Goal: Information Seeking & Learning: Learn about a topic

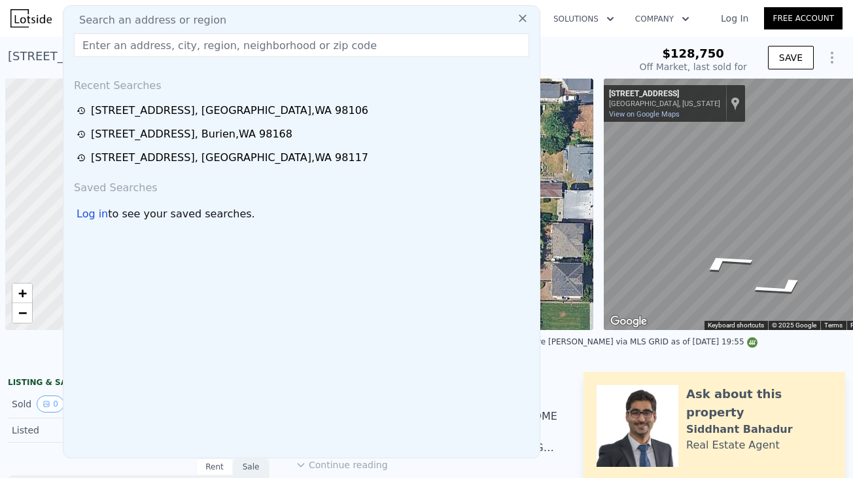
type input "[STREET_ADDRESS]"
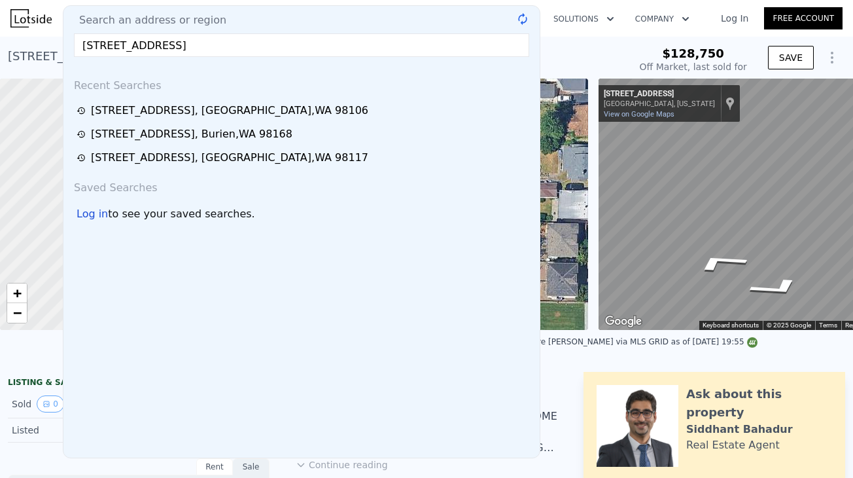
type input "$ 488,000"
type input "$ 313,671"
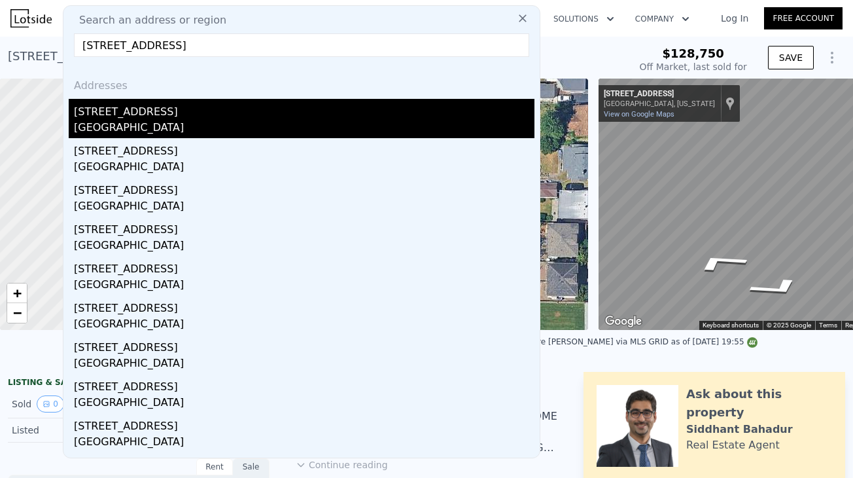
type input "[STREET_ADDRESS]"
click at [177, 128] on div "[GEOGRAPHIC_DATA]" at bounding box center [304, 129] width 461 height 18
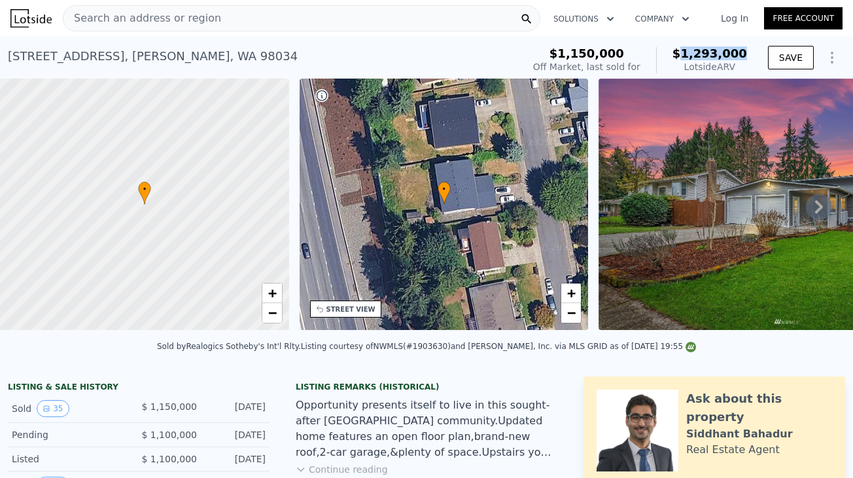
drag, startPoint x: 690, startPoint y: 53, endPoint x: 749, endPoint y: 50, distance: 59.6
click at [749, 50] on div "$1,150,000 Off Market, last sold for $1,293,000 Lotside ARV" at bounding box center [640, 60] width 224 height 37
copy span "1,293,000"
click at [342, 12] on div "Search an address or region" at bounding box center [302, 18] width 478 height 26
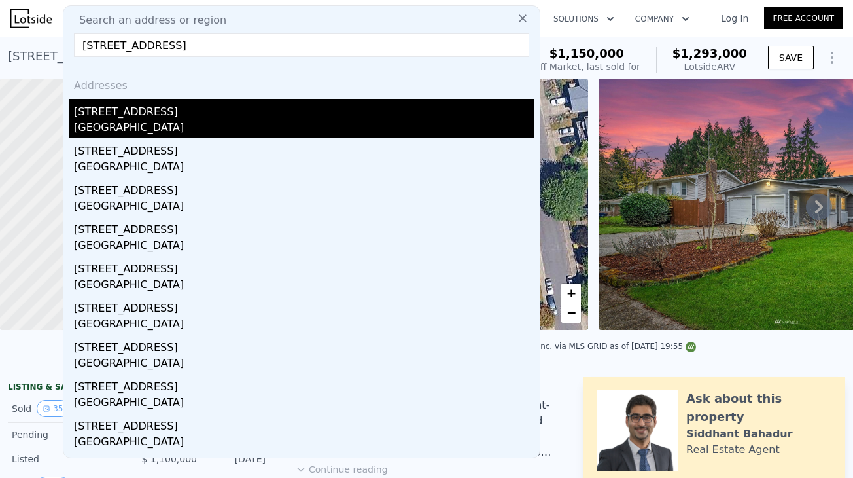
type input "[STREET_ADDRESS]"
click at [214, 120] on div "[GEOGRAPHIC_DATA]" at bounding box center [304, 129] width 461 height 18
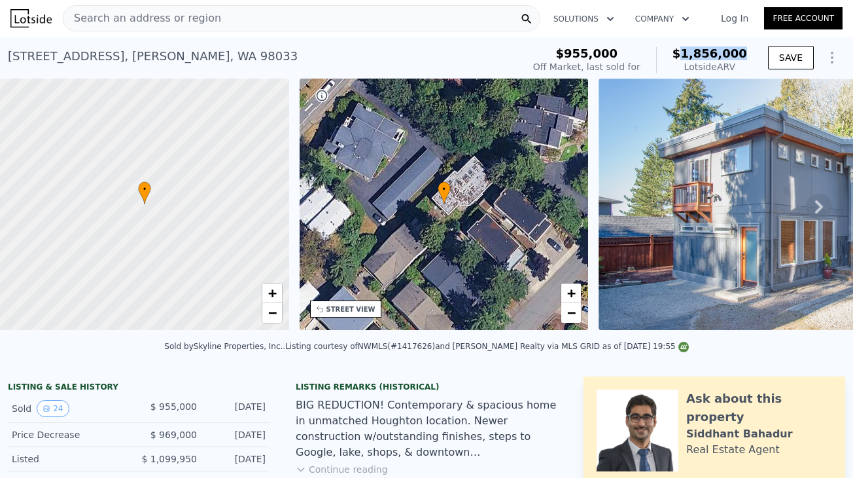
drag, startPoint x: 710, startPoint y: 52, endPoint x: 748, endPoint y: 52, distance: 37.9
click at [748, 52] on div "$955,000 Off Market, last sold for $1,856,000 Lotside ARV" at bounding box center [640, 60] width 224 height 37
copy span "1,856,000"
